Goal: Transaction & Acquisition: Book appointment/travel/reservation

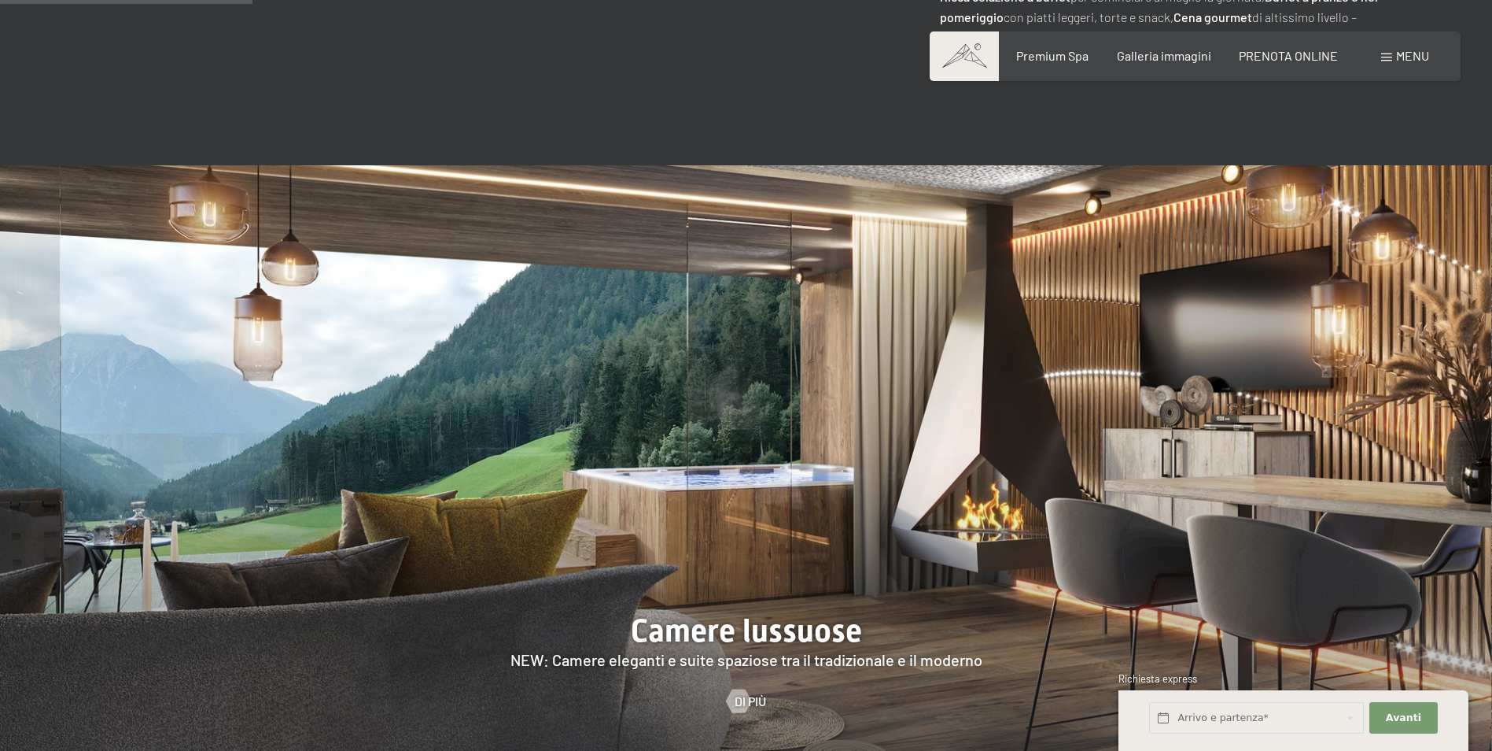
scroll to position [1731, 0]
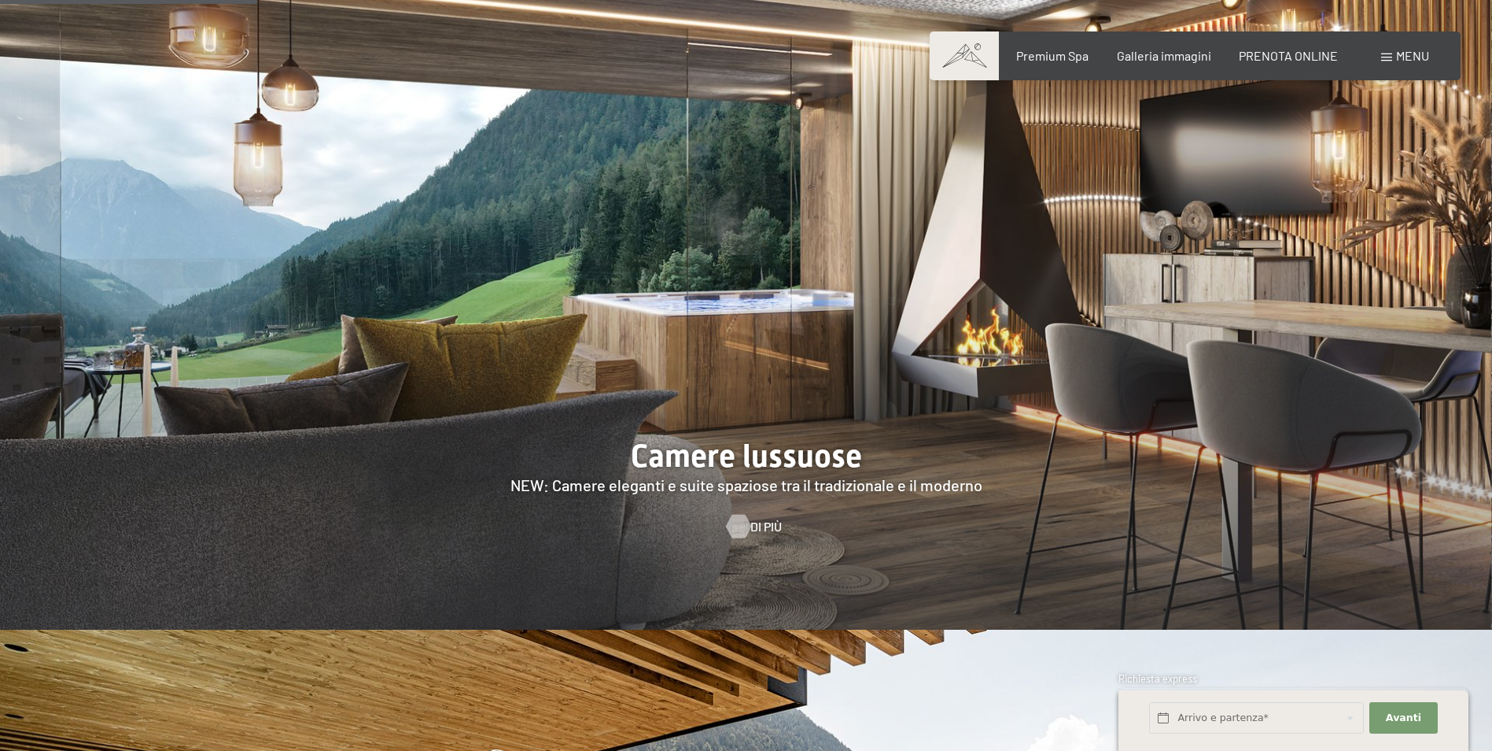
click at [738, 514] on div at bounding box center [738, 526] width 13 height 24
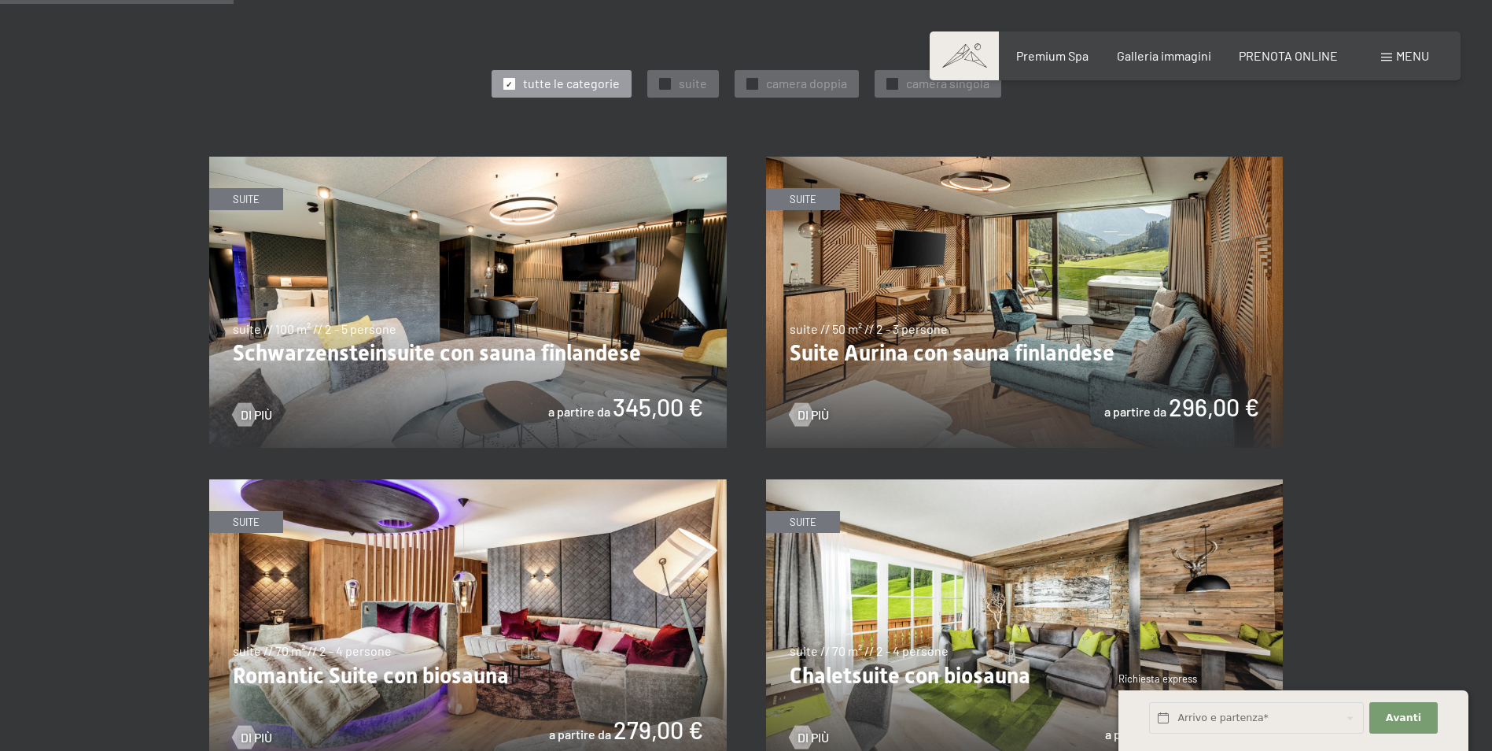
scroll to position [787, 0]
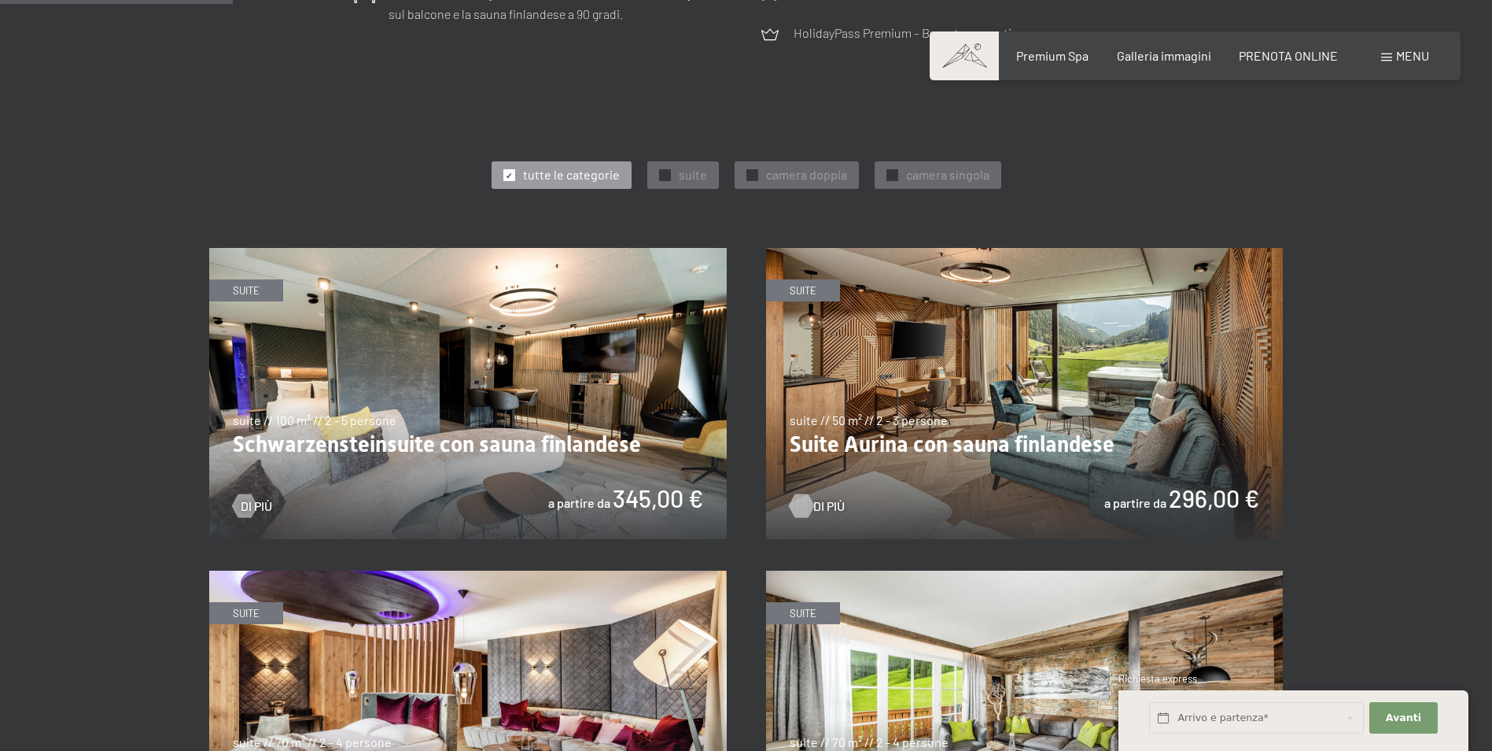
click at [799, 502] on div at bounding box center [801, 506] width 13 height 24
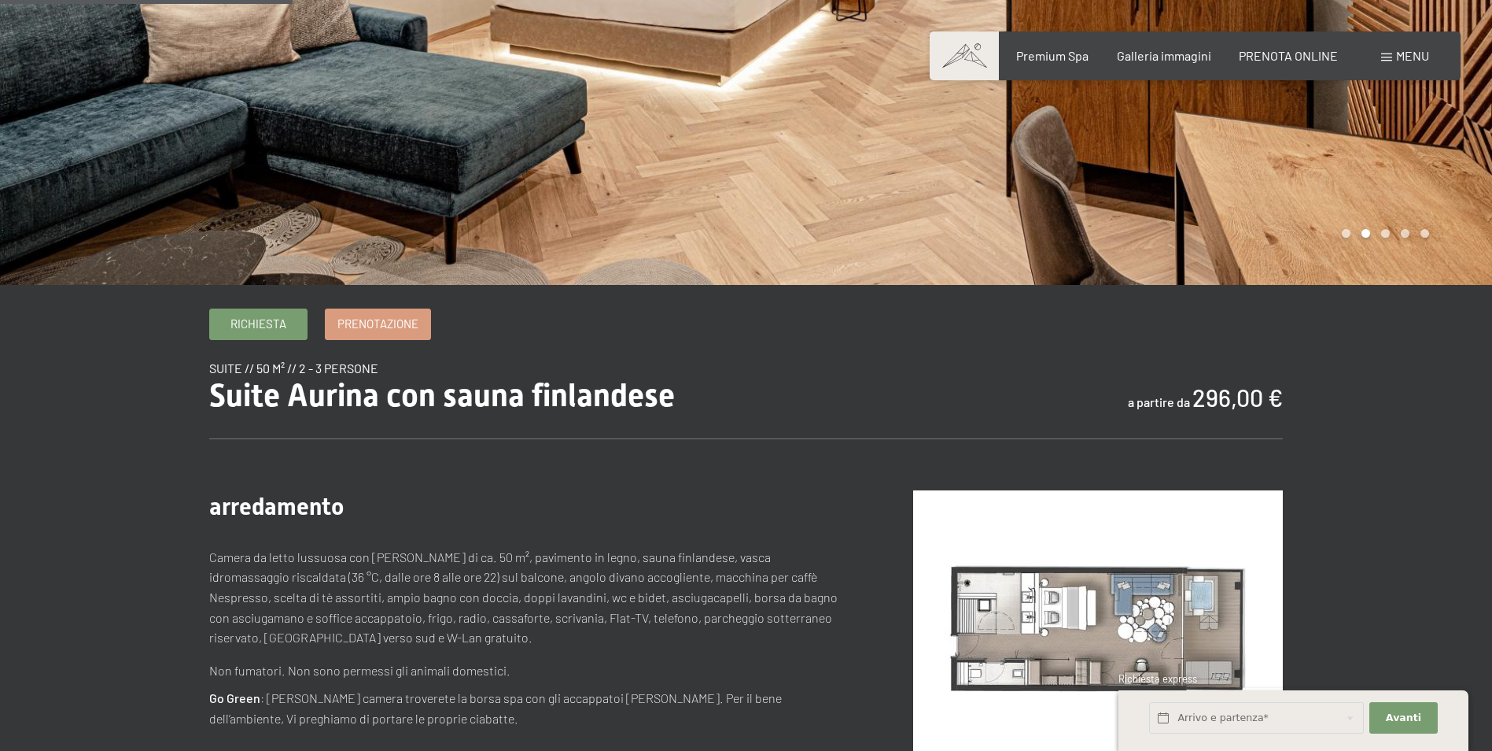
scroll to position [79, 0]
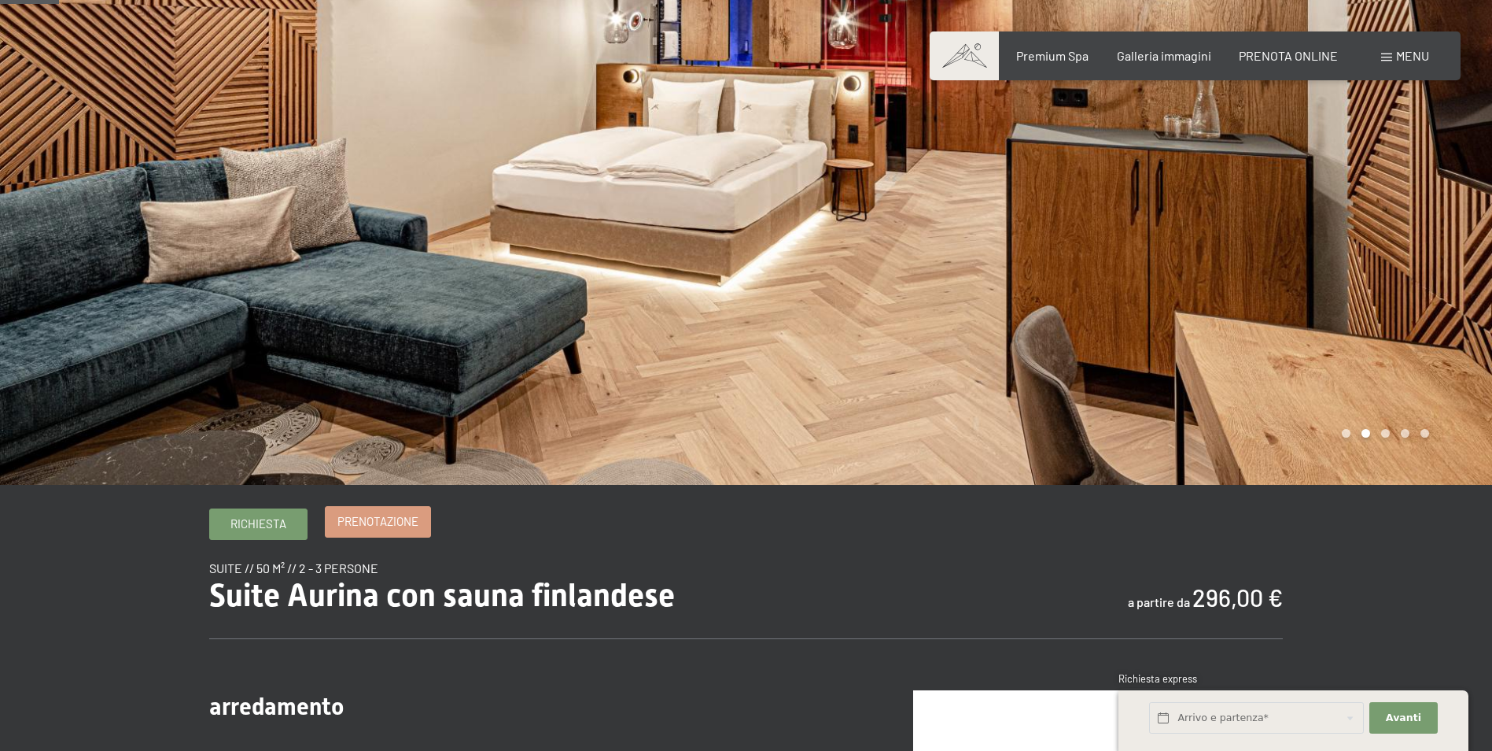
click at [411, 526] on span "Prenotazione" at bounding box center [378, 521] width 81 height 17
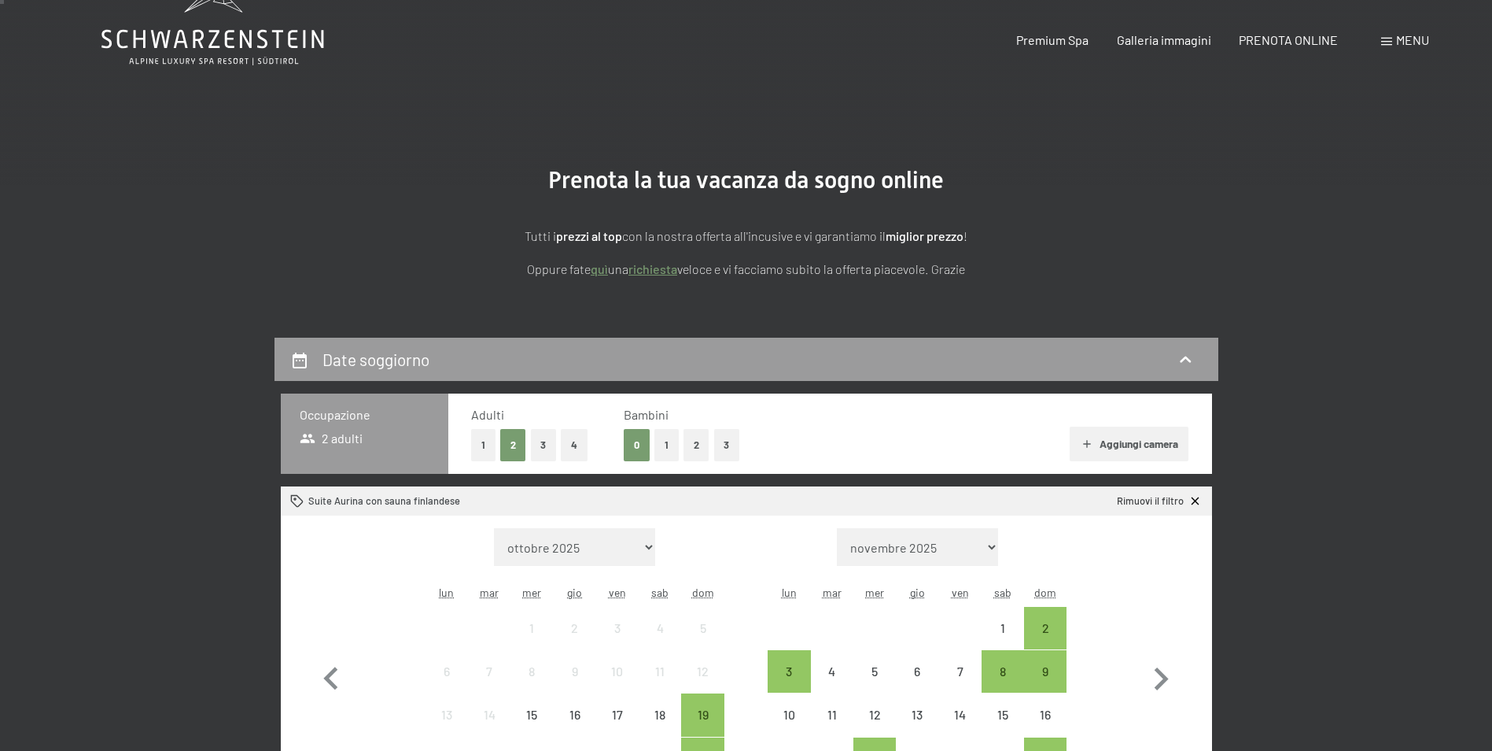
scroll to position [315, 0]
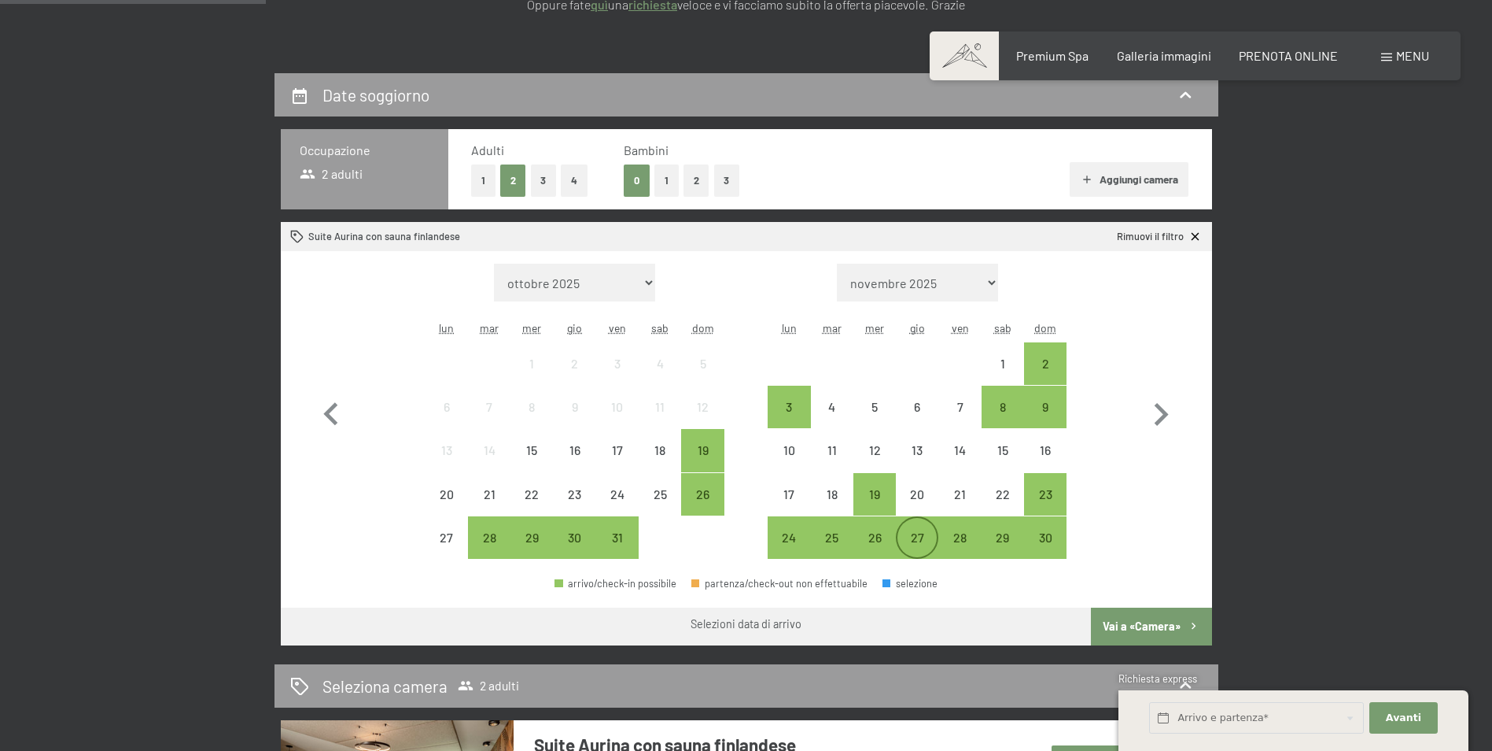
click at [919, 543] on div "27" at bounding box center [917, 550] width 39 height 39
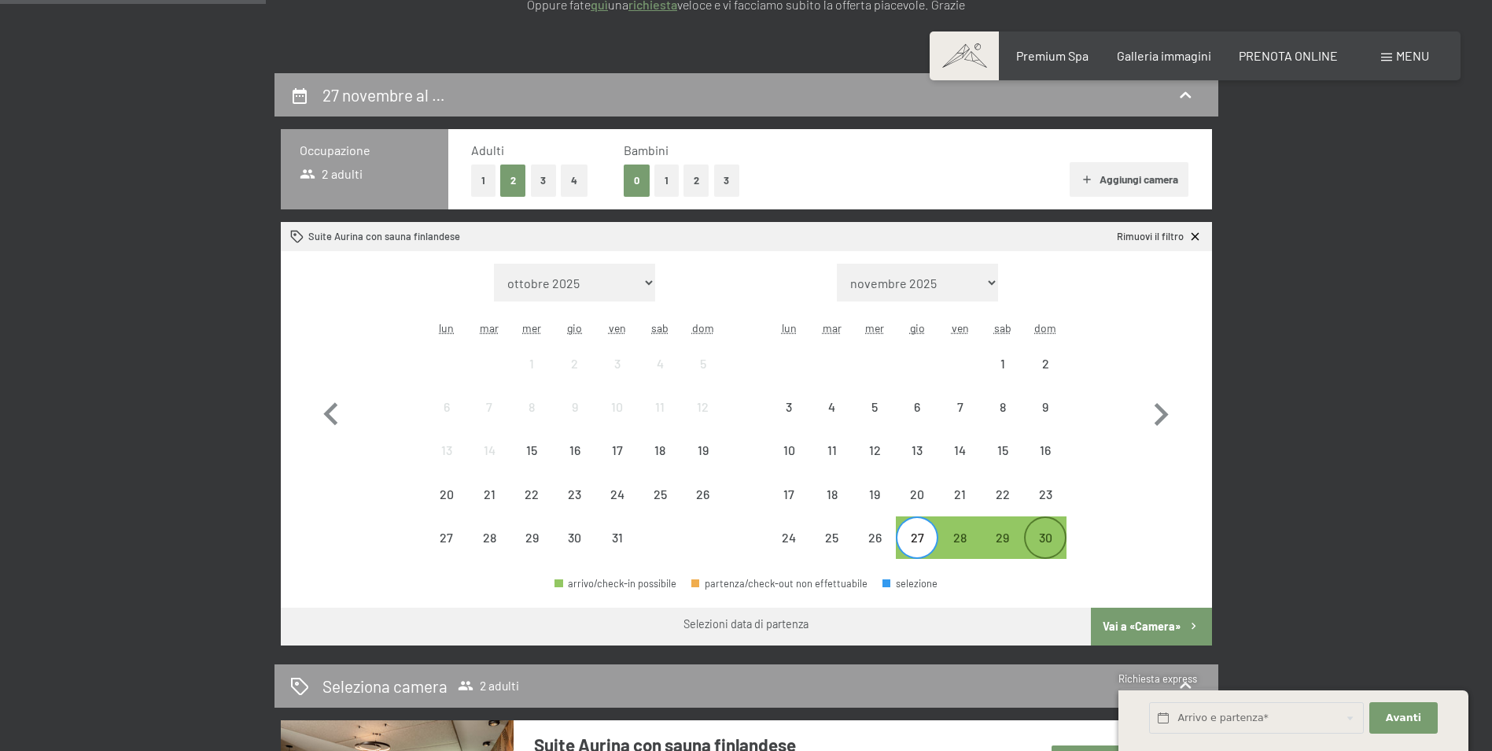
click at [1047, 543] on div "30" at bounding box center [1045, 550] width 39 height 39
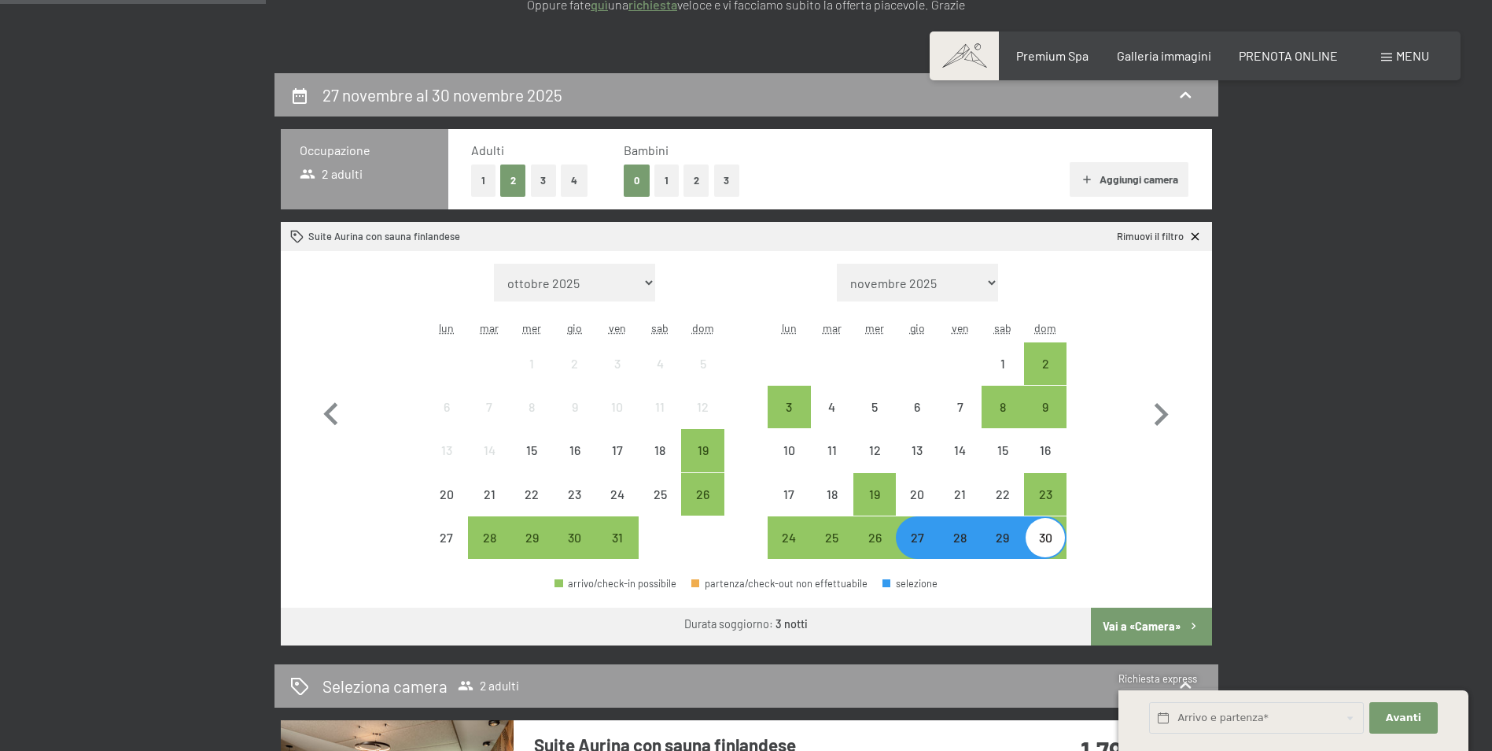
click at [913, 538] on div "27" at bounding box center [917, 550] width 39 height 39
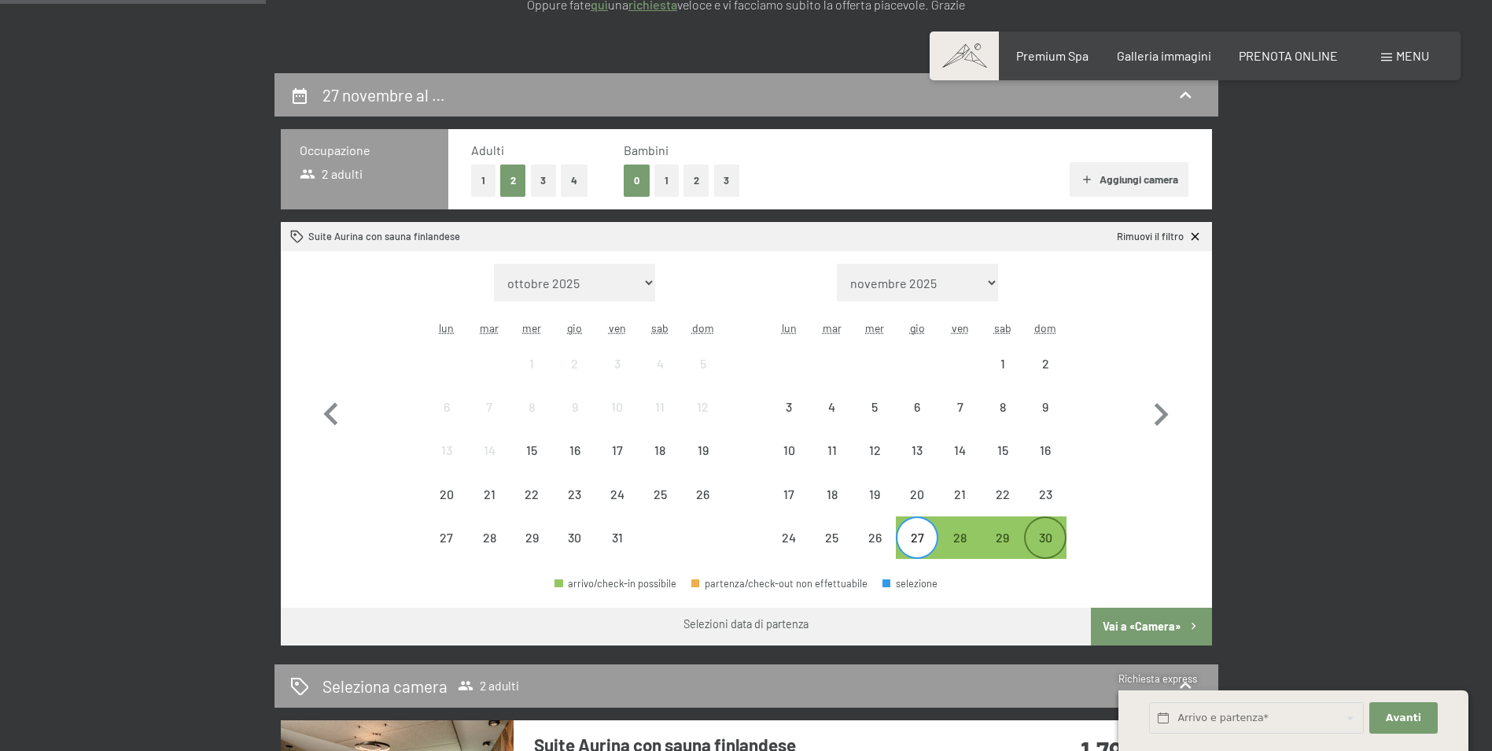
click at [1034, 536] on div "30" at bounding box center [1045, 550] width 39 height 39
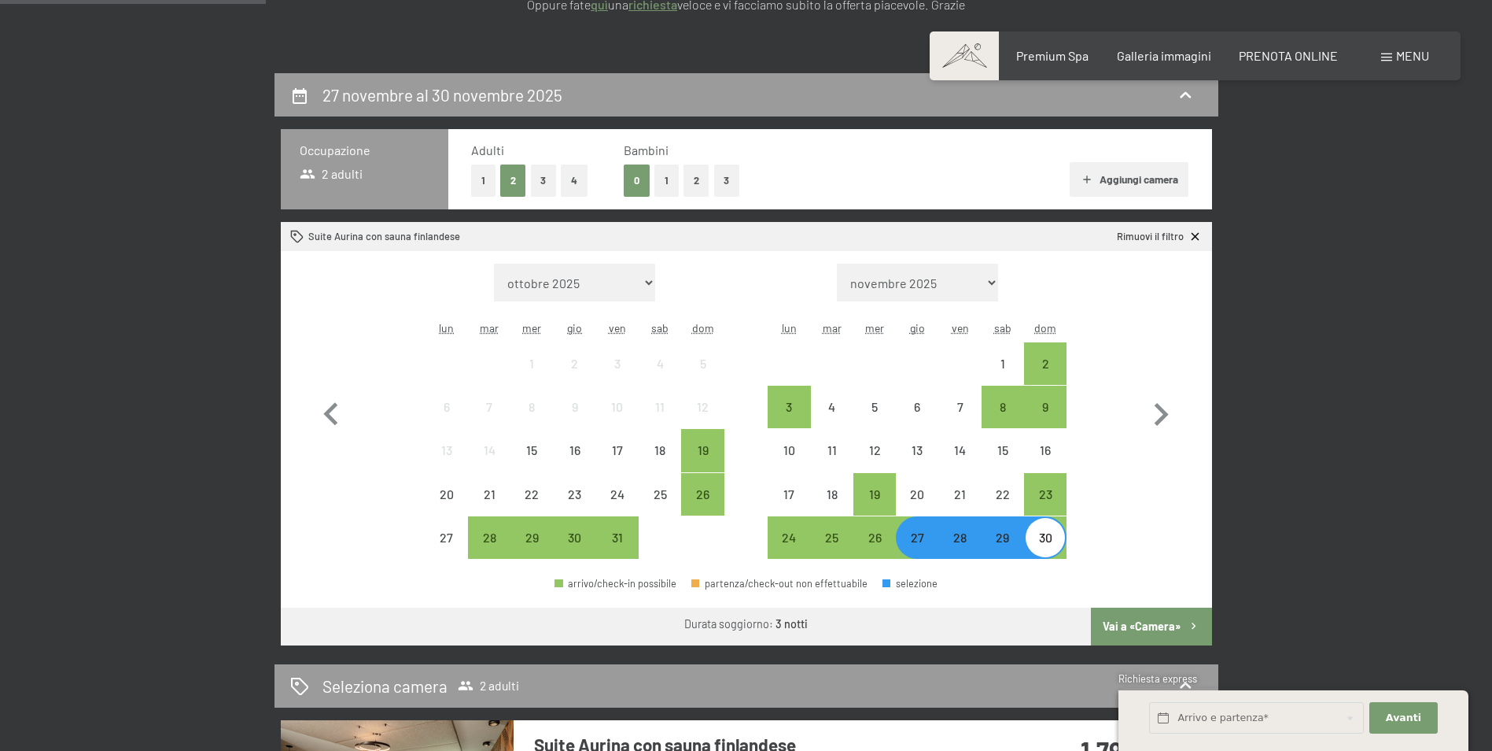
click at [1179, 622] on button "Vai a «Camera»" at bounding box center [1151, 626] width 120 height 38
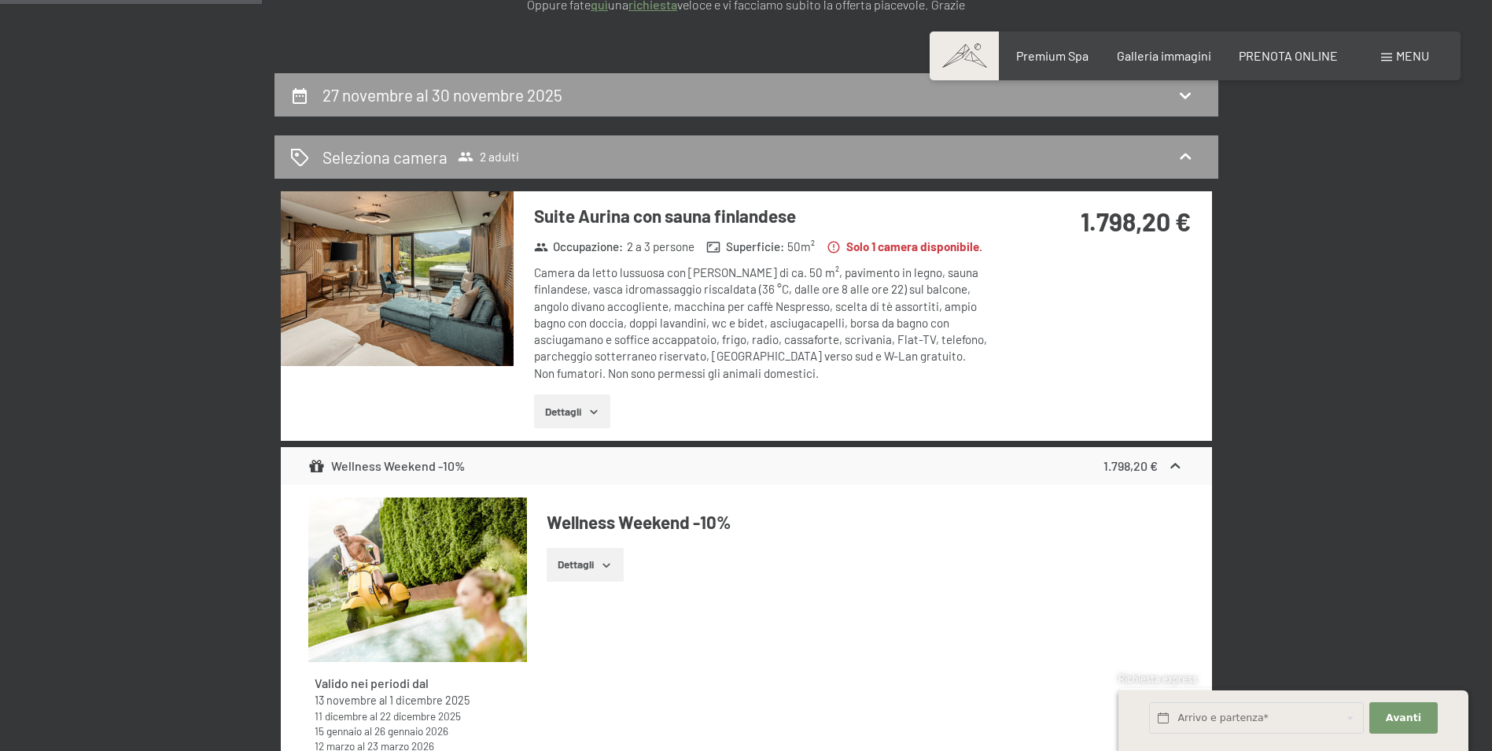
scroll to position [388, 0]
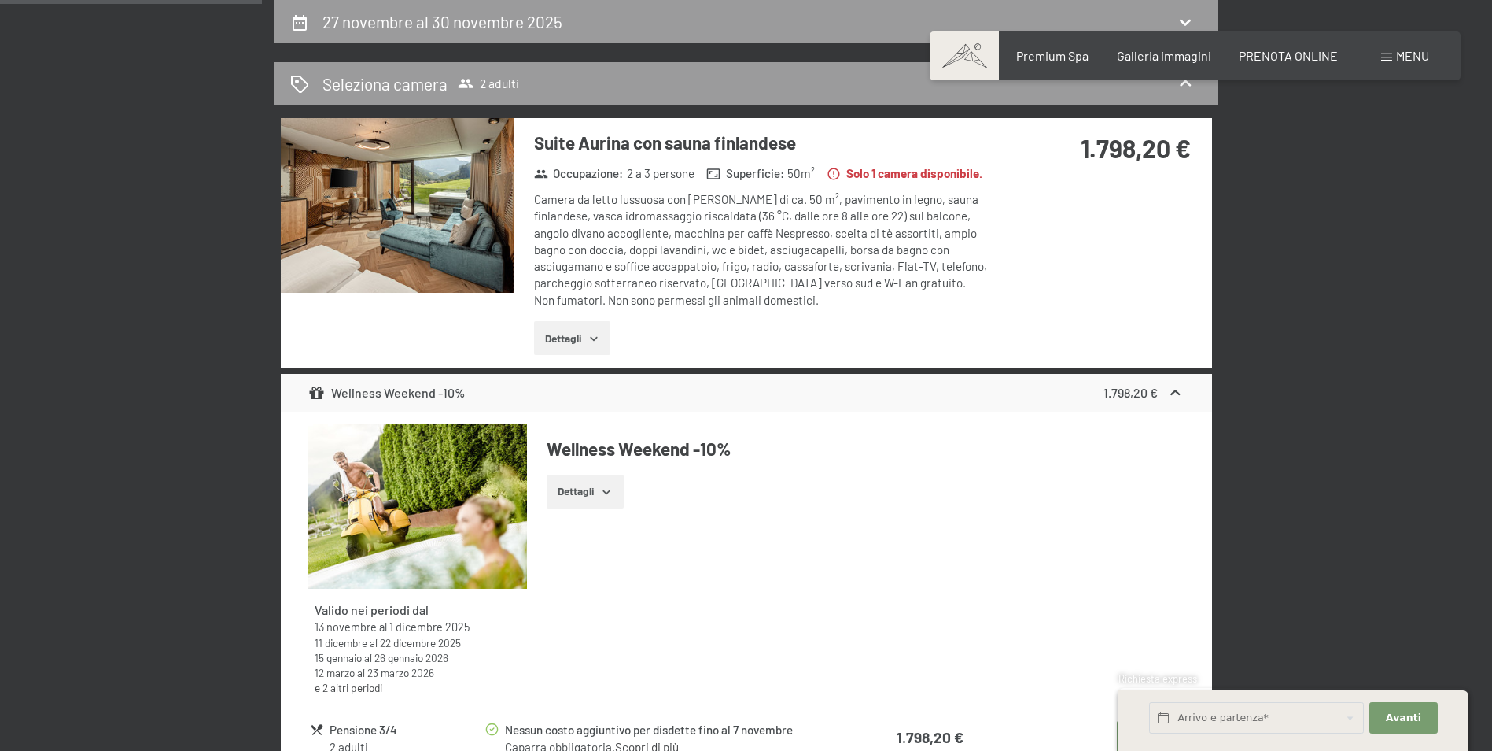
click at [574, 347] on button "Dettagli" at bounding box center [572, 338] width 76 height 35
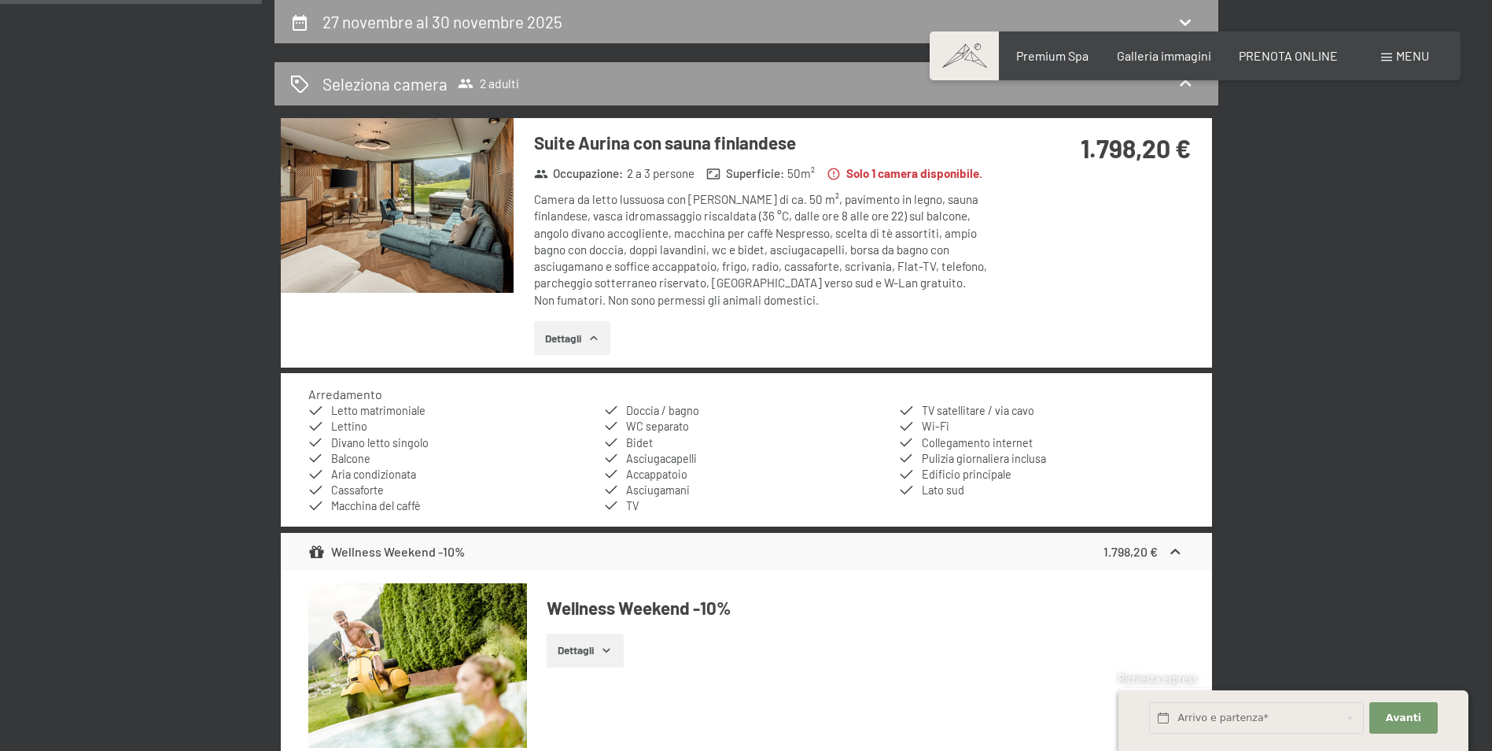
click at [576, 345] on button "Dettagli" at bounding box center [572, 338] width 76 height 35
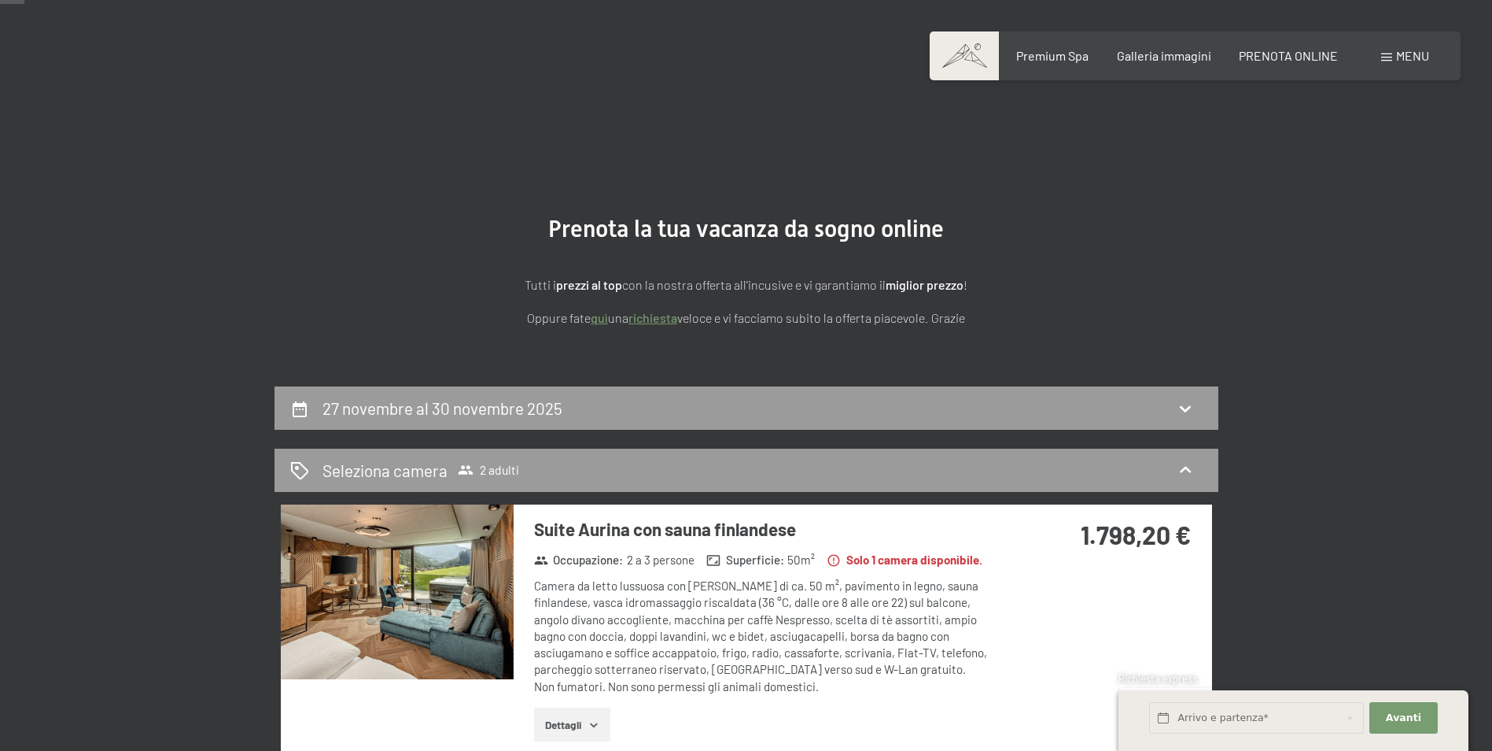
scroll to position [0, 0]
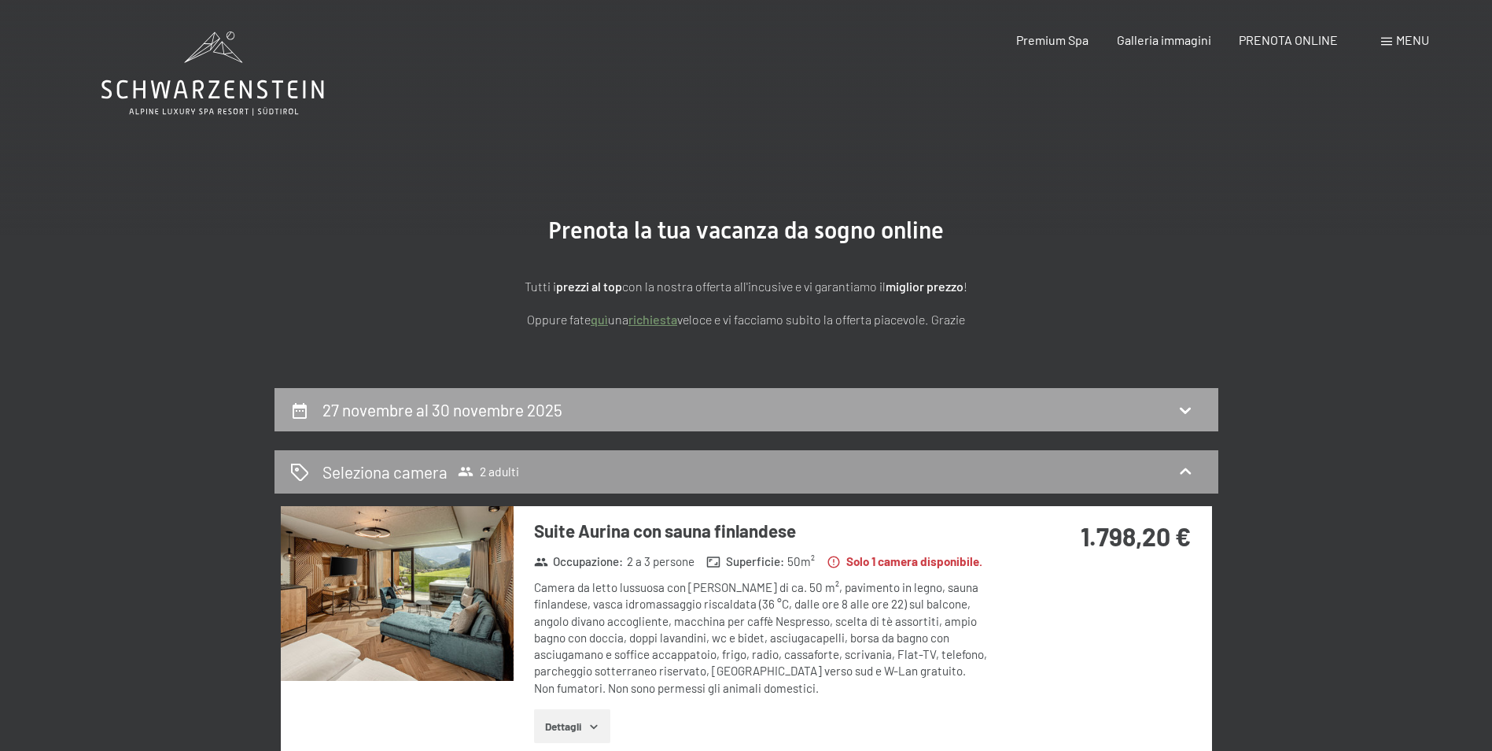
click at [536, 400] on h2 "27 novembre al 30 novembre 2025" at bounding box center [443, 410] width 240 height 20
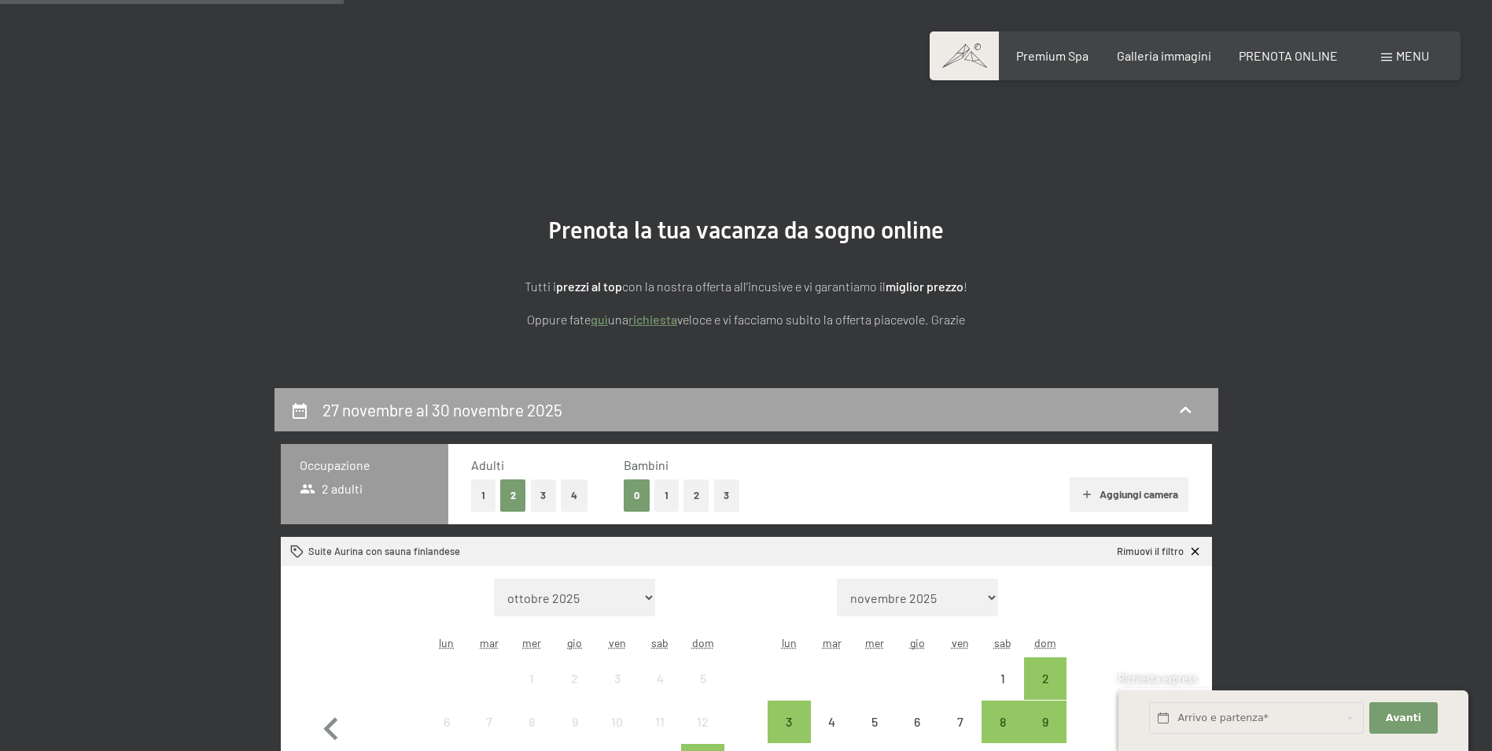
scroll to position [388, 0]
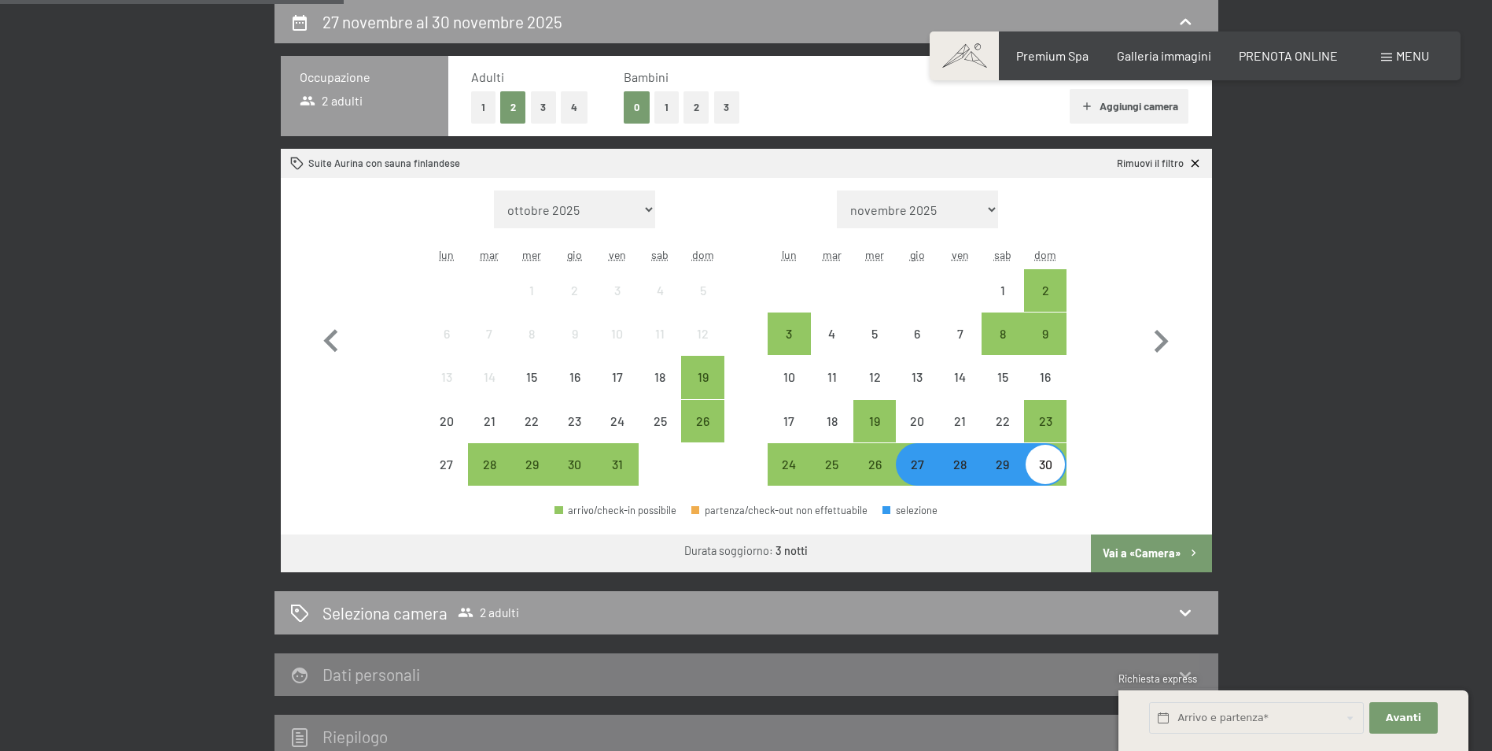
click at [917, 468] on div "27" at bounding box center [917, 477] width 39 height 39
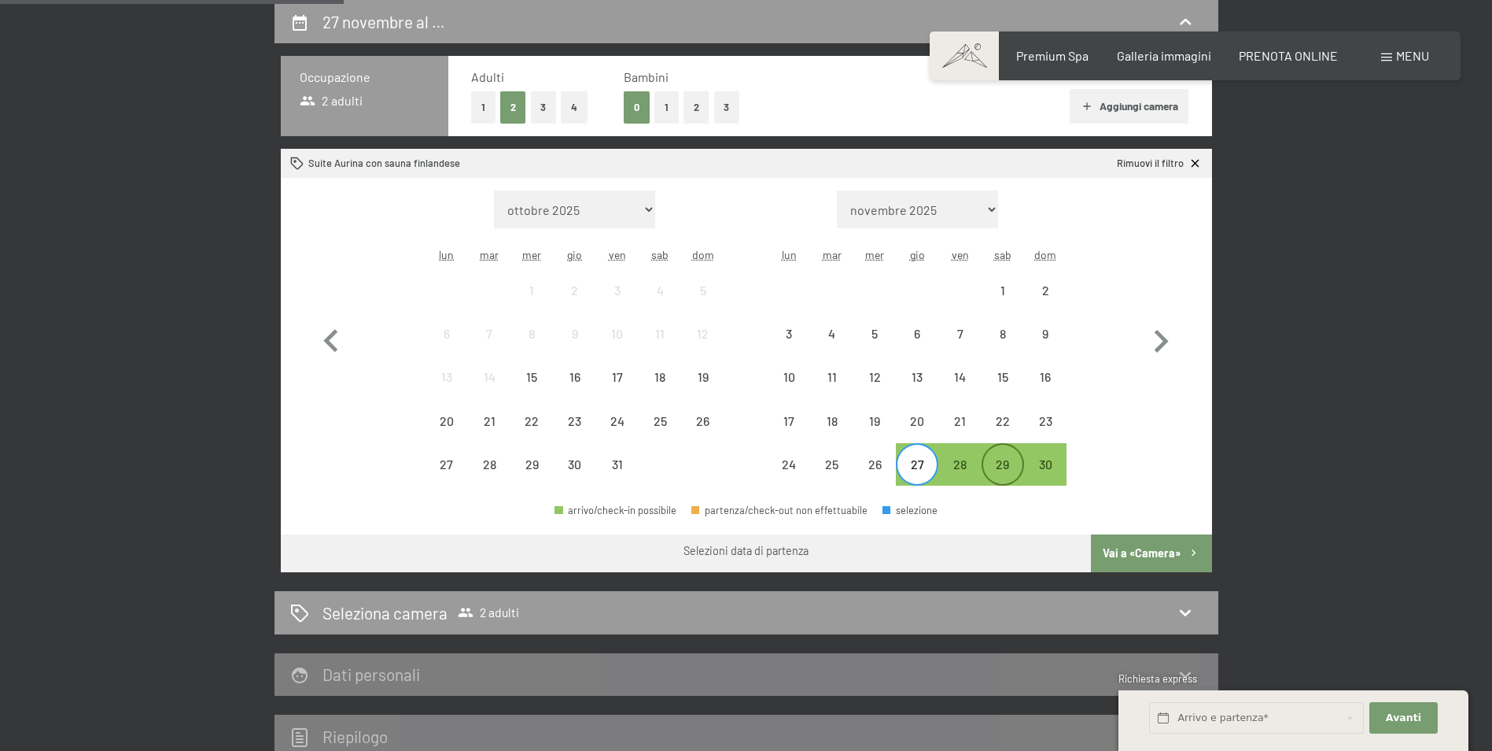
click at [1003, 454] on div "29" at bounding box center [1002, 464] width 39 height 39
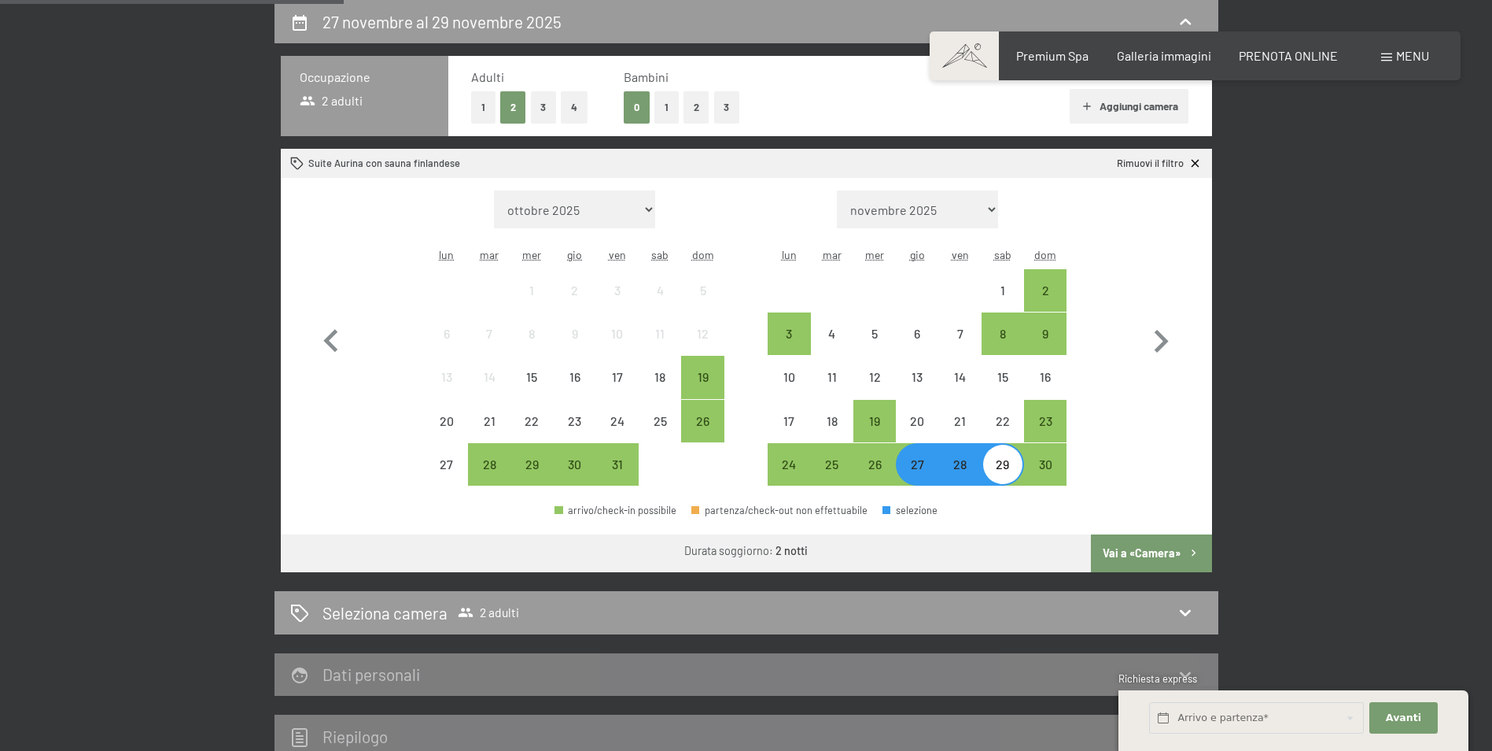
click at [1168, 548] on button "Vai a «Camera»" at bounding box center [1151, 553] width 120 height 38
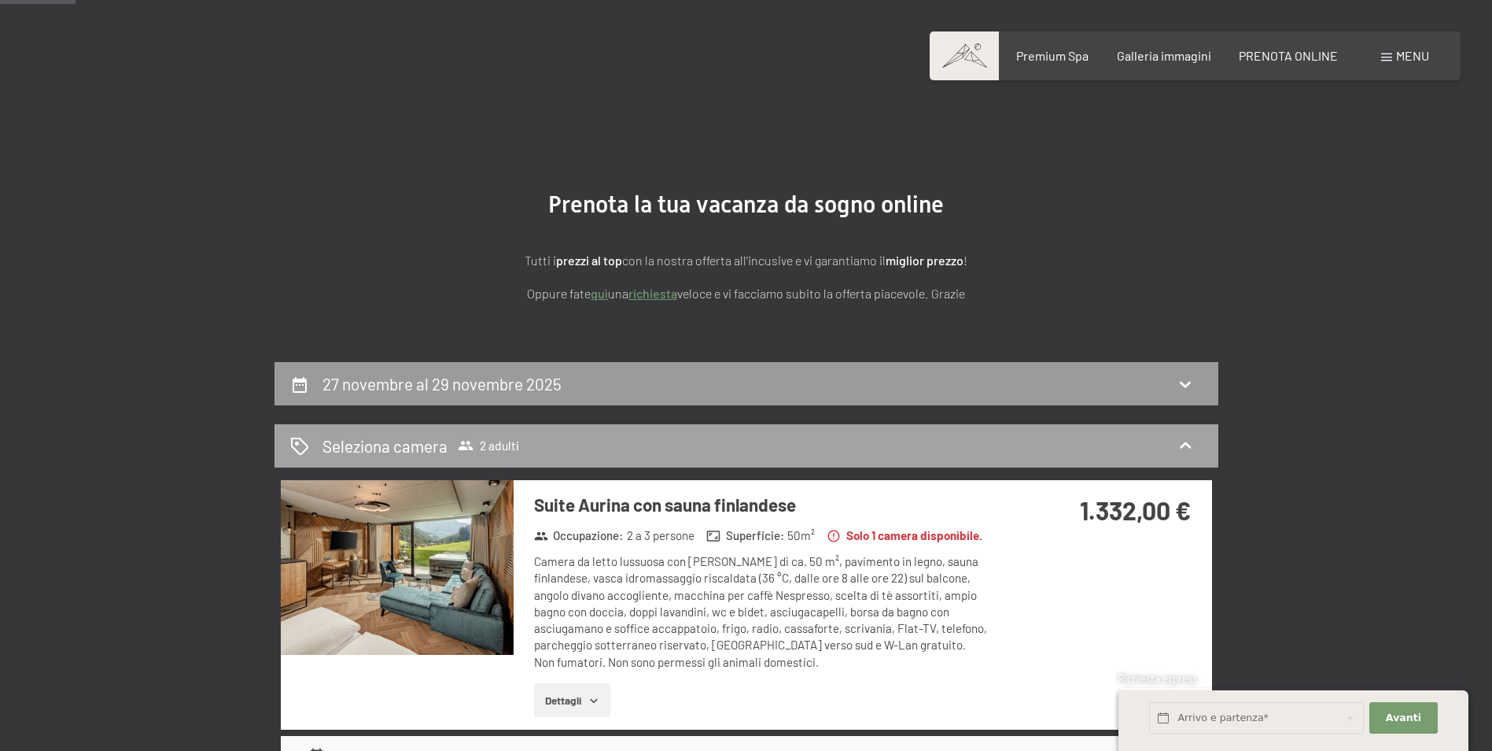
scroll to position [0, 0]
